Goal: Task Accomplishment & Management: Complete application form

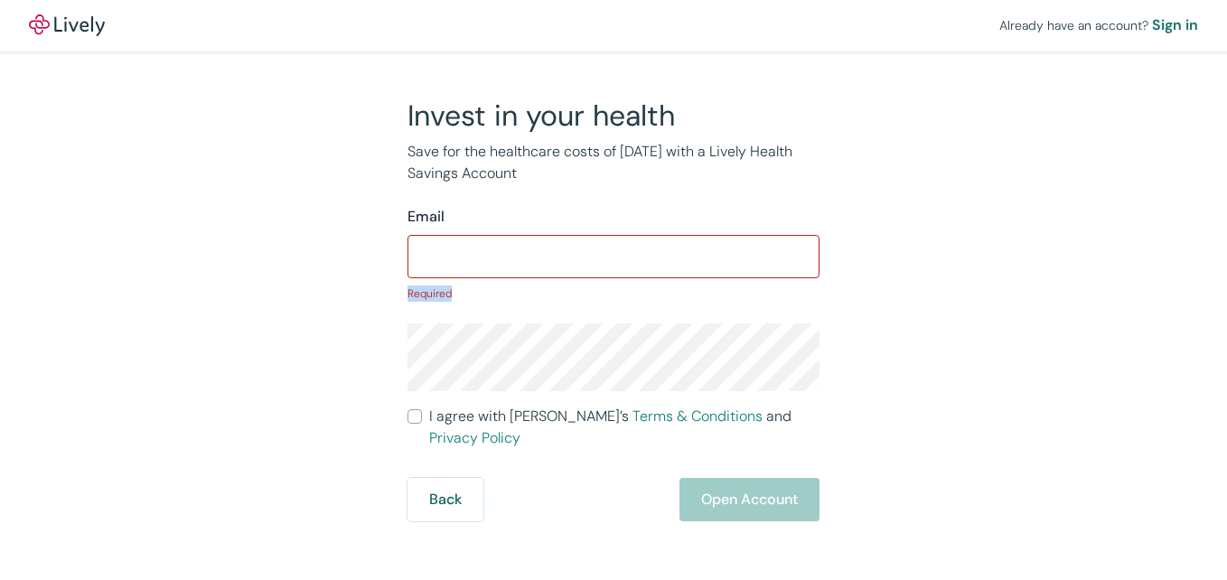
drag, startPoint x: 1230, startPoint y: 235, endPoint x: 1192, endPoint y: 323, distance: 95.5
click at [1192, 323] on div "Already have an account? Sign in Invest in your health Save for the healthcare …" at bounding box center [613, 260] width 1227 height 521
drag, startPoint x: 1192, startPoint y: 323, endPoint x: 1046, endPoint y: 305, distance: 146.5
click at [1046, 305] on div "Invest in your health Save for the healthcare costs of [DATE] with a Lively Hea…" at bounding box center [613, 310] width 867 height 424
click at [700, 258] on input "Email" at bounding box center [613, 257] width 412 height 36
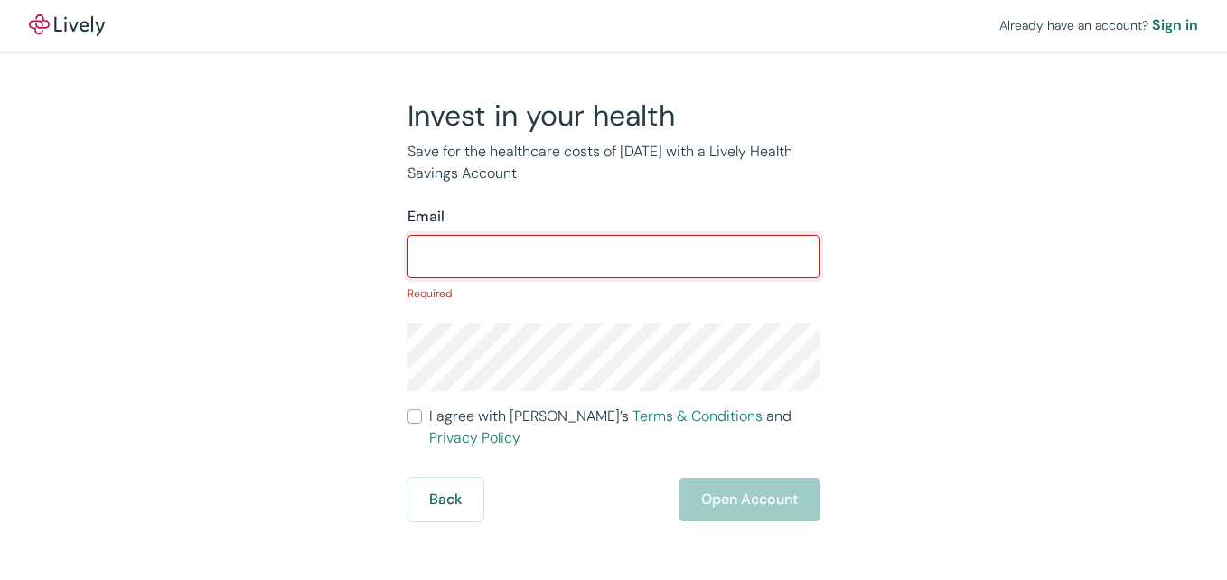
type input "[EMAIL_ADDRESS][DOMAIN_NAME]"
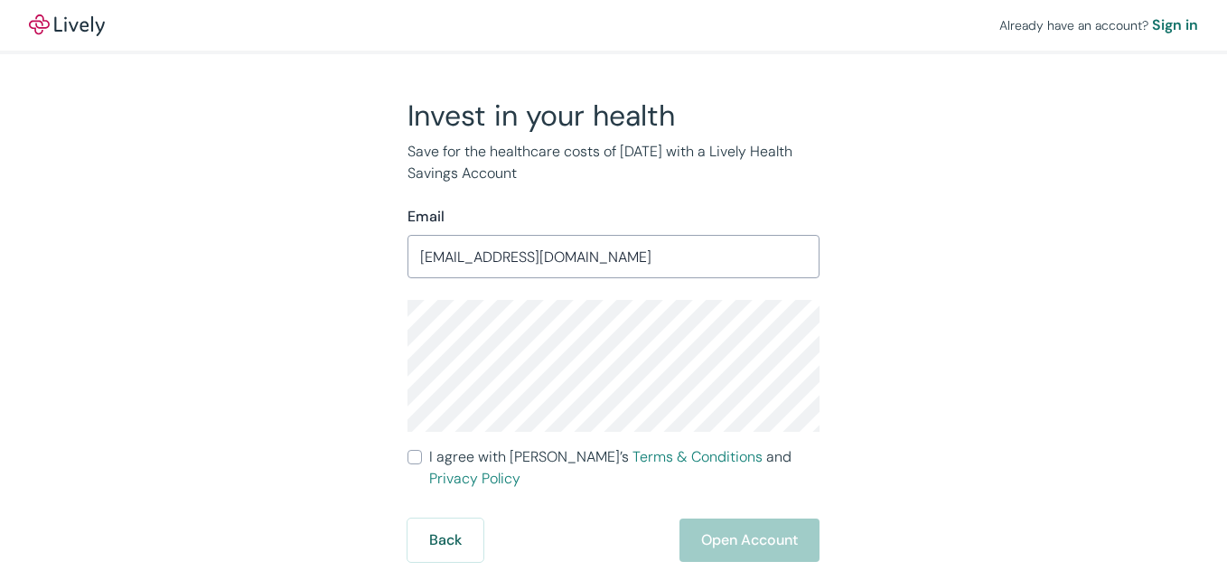
click at [410, 457] on input "I agree with Lively’s Terms & Conditions and Privacy Policy" at bounding box center [414, 457] width 14 height 14
checkbox input "true"
click at [724, 519] on button "Open Account" at bounding box center [749, 540] width 140 height 43
